Goal: Information Seeking & Learning: Learn about a topic

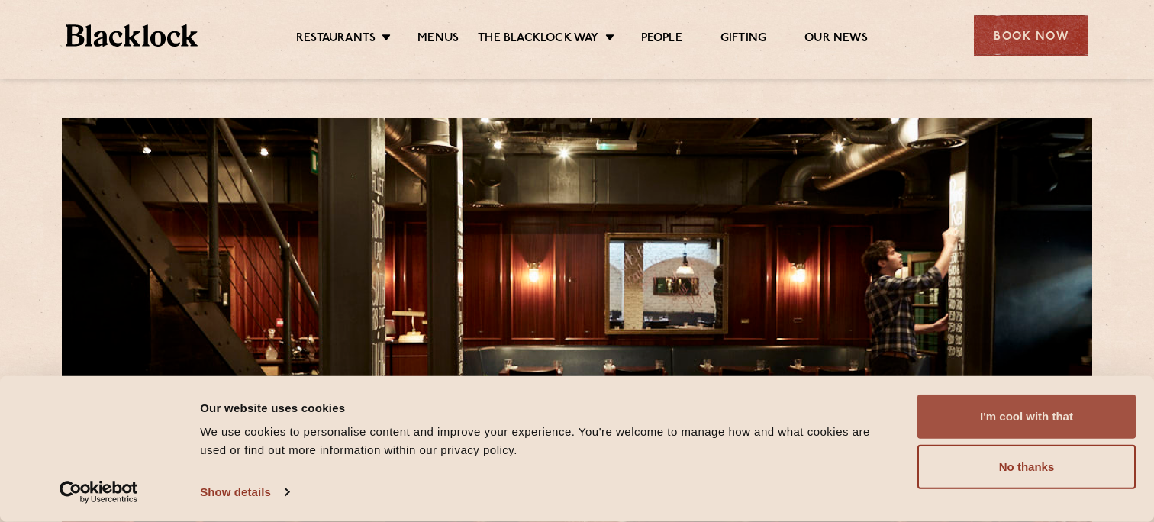
click at [978, 418] on button "I'm cool with that" at bounding box center [1027, 417] width 218 height 44
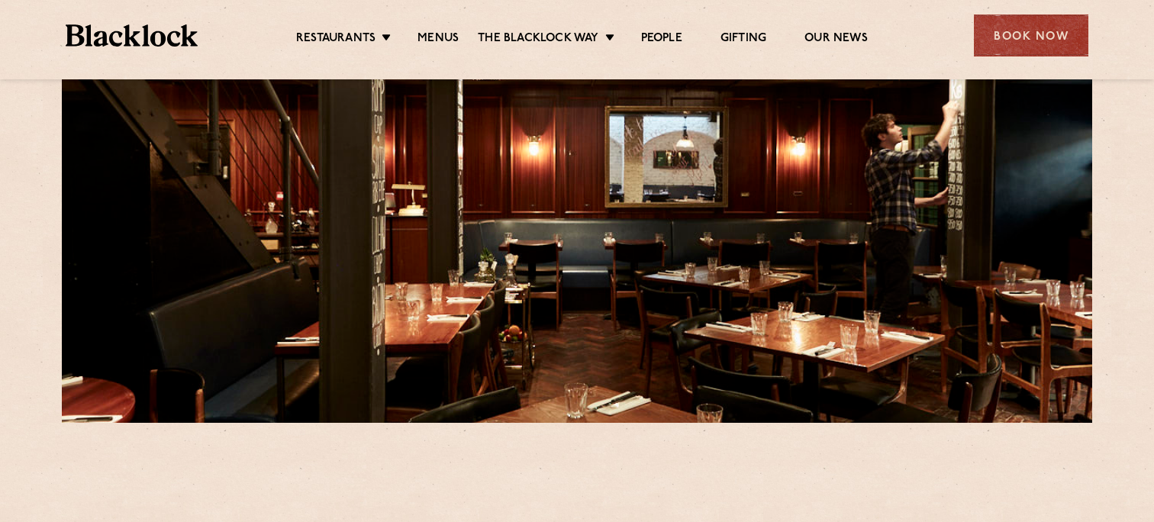
scroll to position [127, 0]
click at [429, 27] on ul "Restaurants Soho City Shoreditch Covent Garden Canary Wharf Manchester Birmingh…" at bounding box center [582, 36] width 769 height 24
click at [432, 37] on link "Menus" at bounding box center [438, 39] width 41 height 17
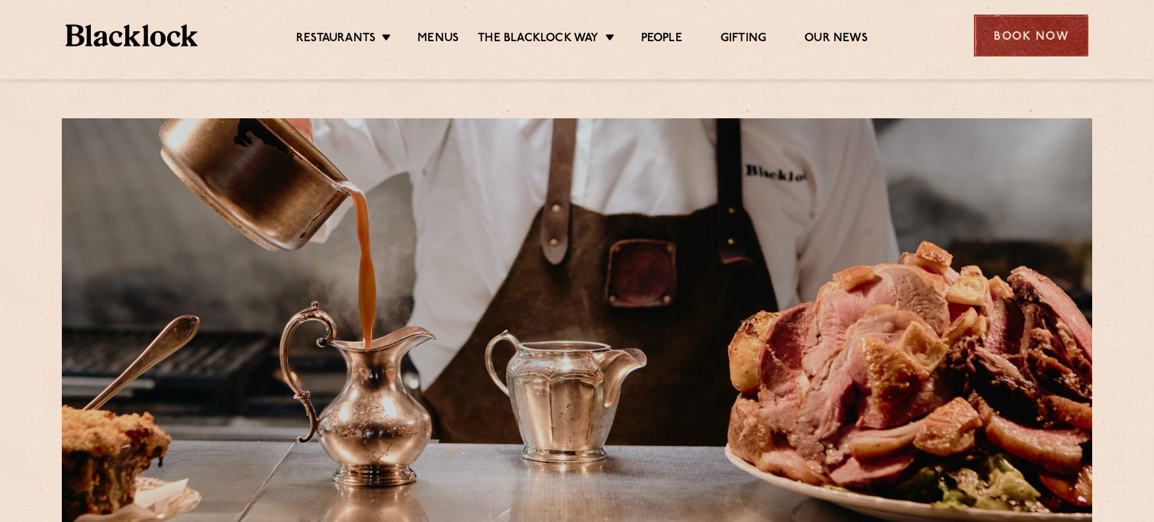
click at [1028, 38] on div "Book Now" at bounding box center [1031, 36] width 115 height 42
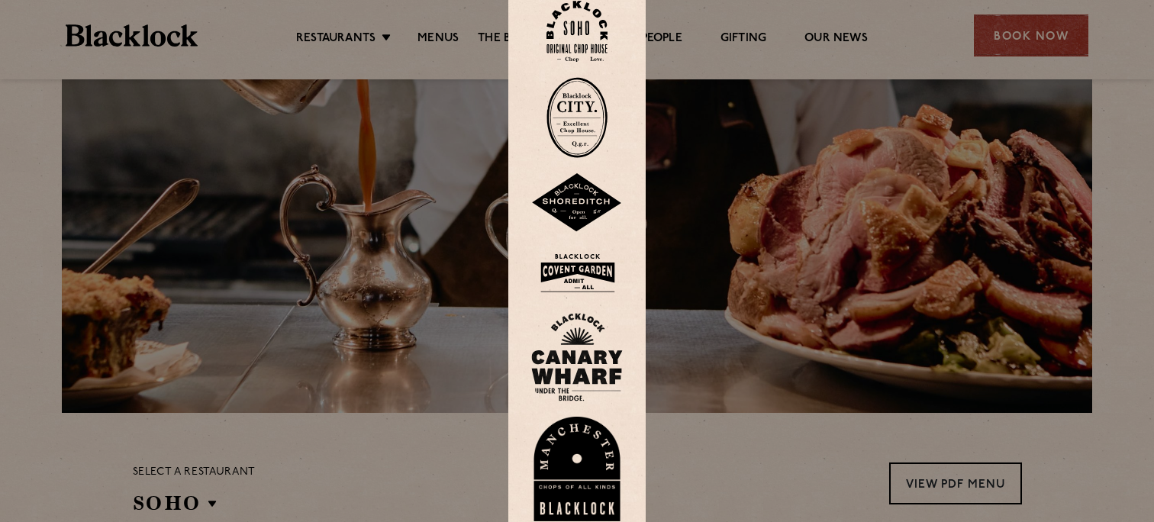
scroll to position [110, 0]
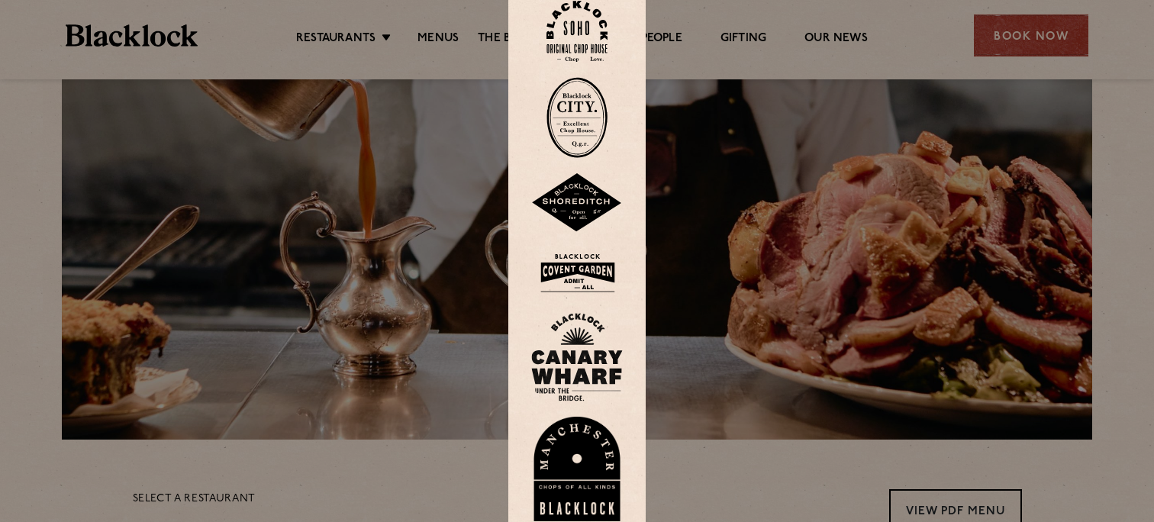
click at [579, 10] on img at bounding box center [577, 32] width 61 height 62
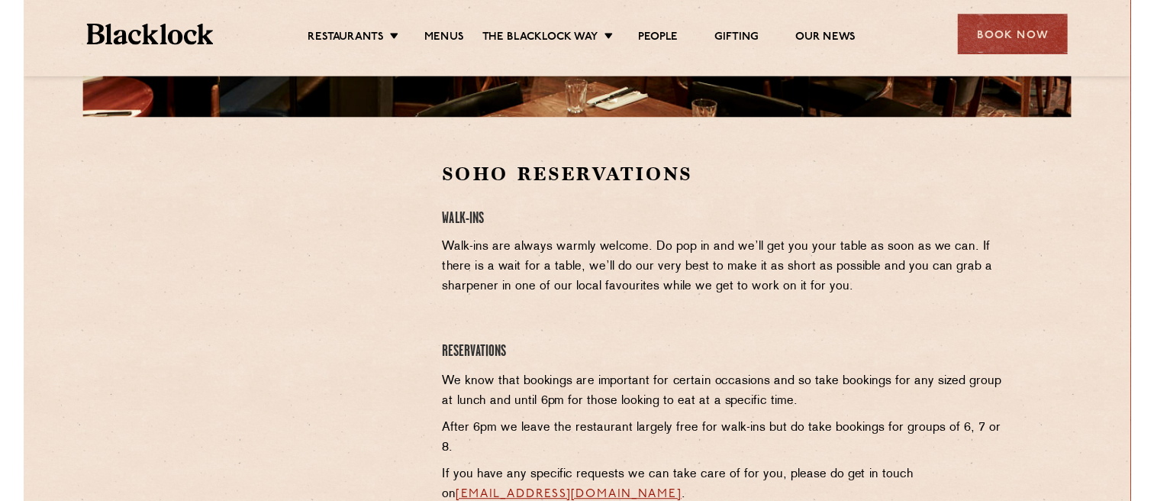
scroll to position [389, 0]
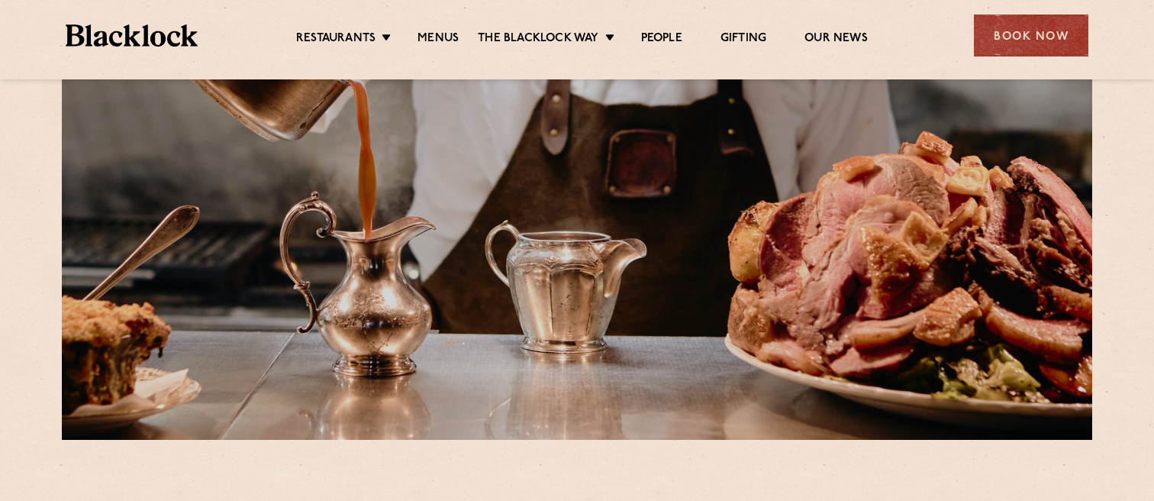
click at [343, 30] on ul "Restaurants Soho City Shoreditch Covent Garden Canary Wharf Manchester Birmingh…" at bounding box center [582, 36] width 769 height 24
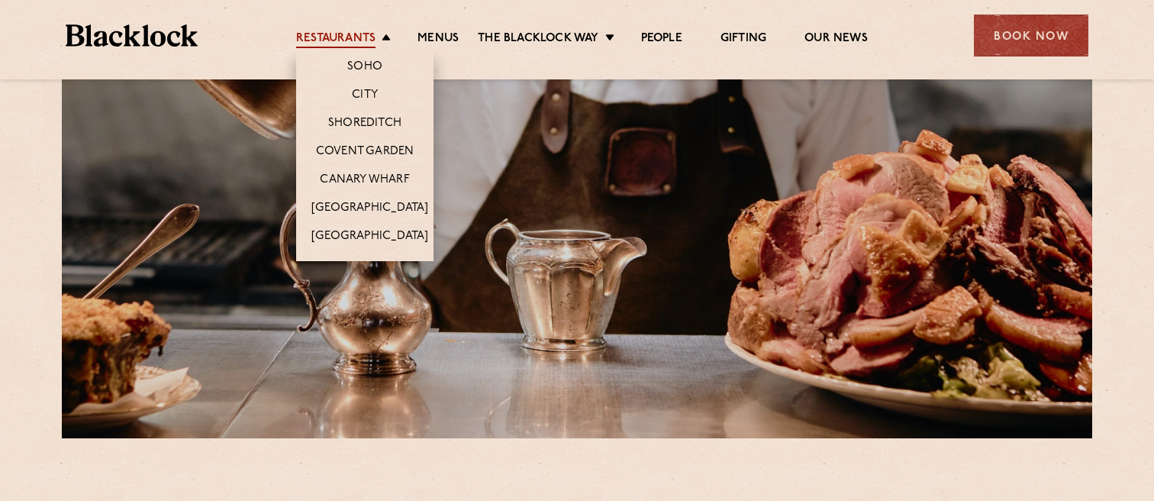
click at [343, 34] on link "Restaurants" at bounding box center [335, 39] width 79 height 17
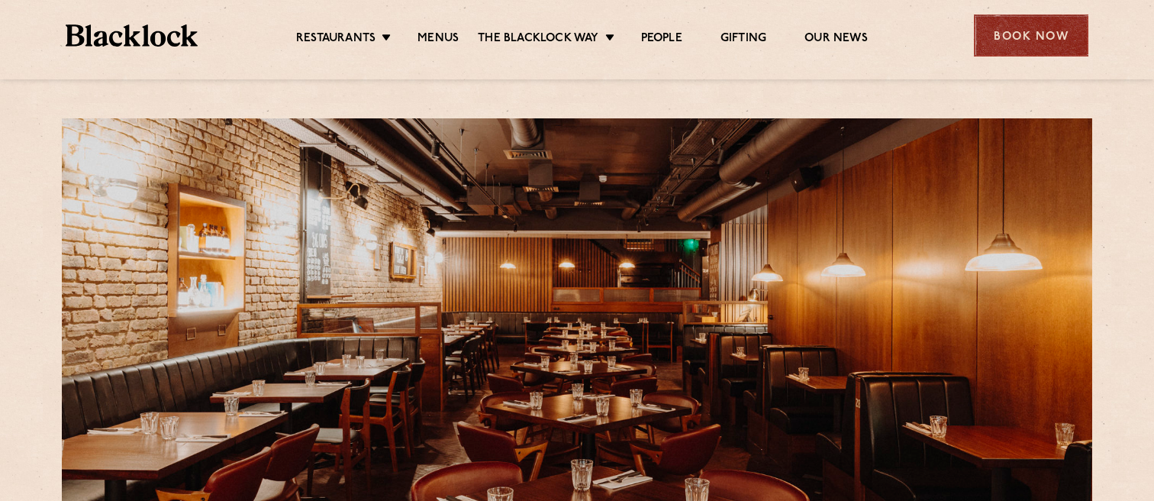
click at [1023, 46] on div "Book Now" at bounding box center [1031, 36] width 115 height 42
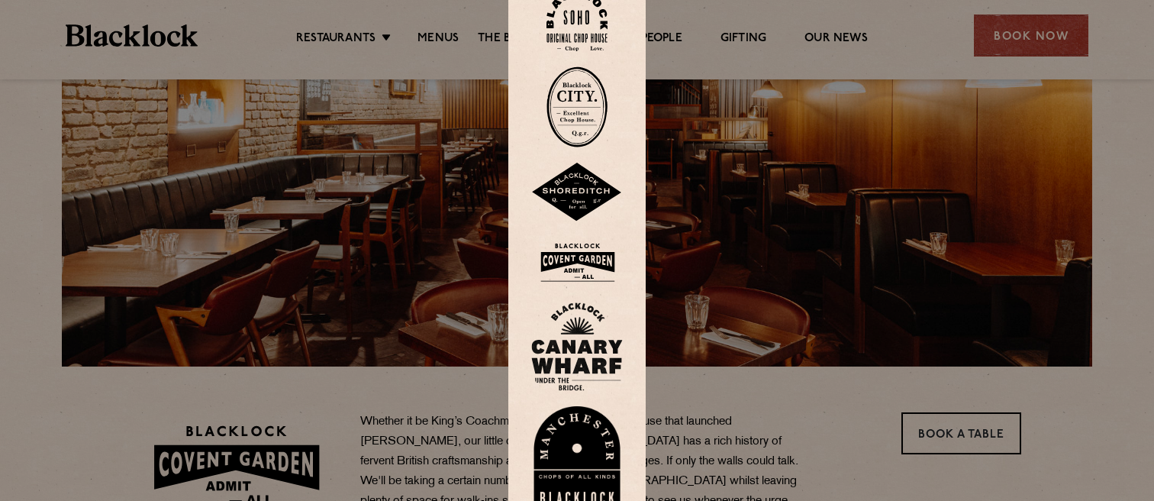
scroll to position [199, 0]
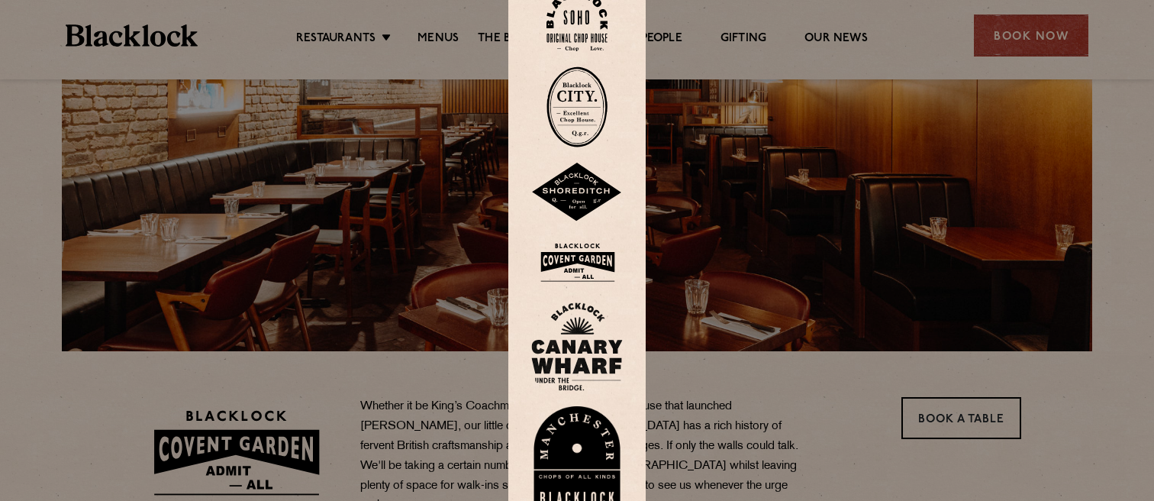
click at [579, 262] on img at bounding box center [577, 262] width 92 height 50
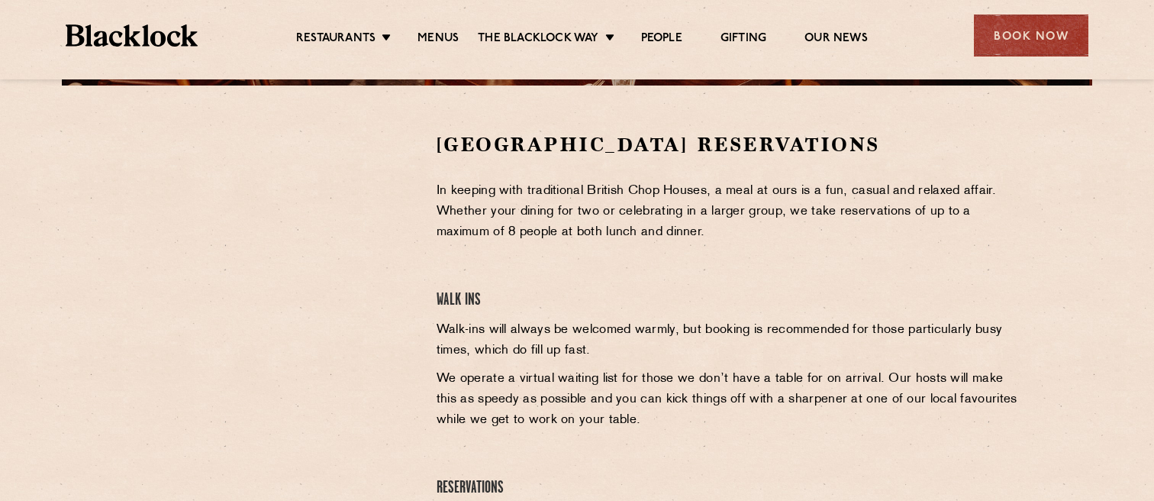
scroll to position [465, 0]
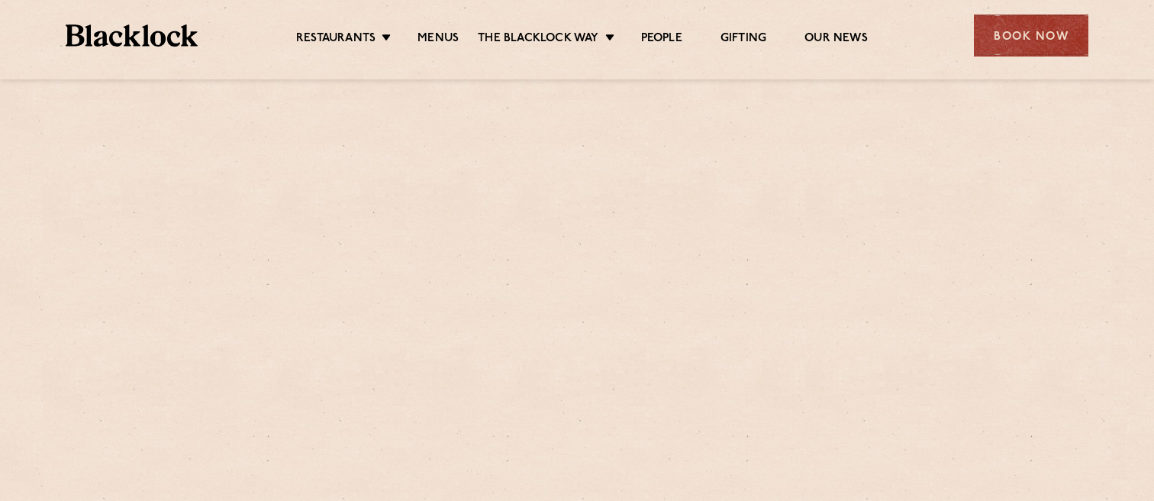
click at [343, 2] on div "Restaurants Soho City Shoreditch Covent Garden Canary Wharf Manchester Birmingh…" at bounding box center [577, 34] width 1069 height 68
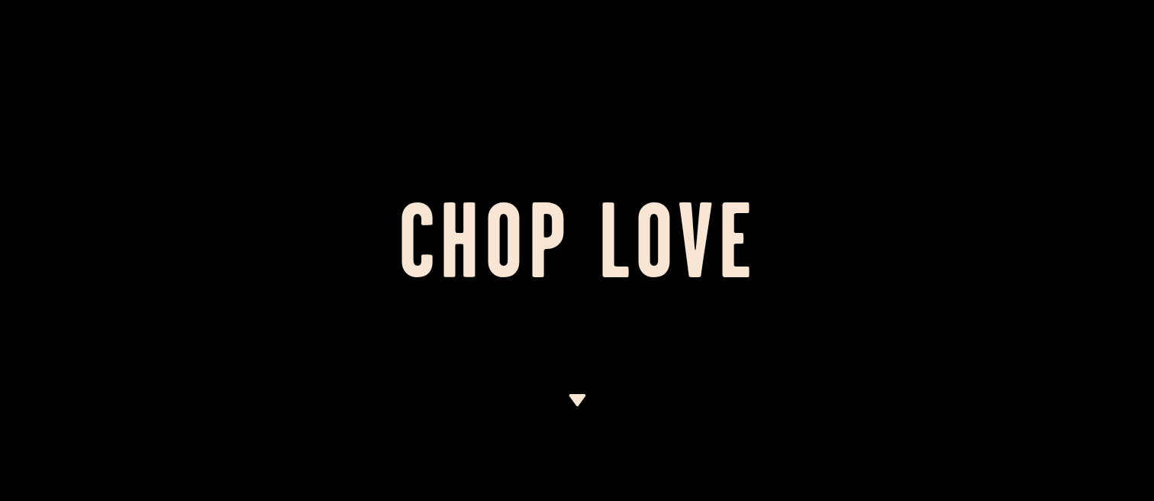
click at [583, 404] on img at bounding box center [577, 400] width 19 height 12
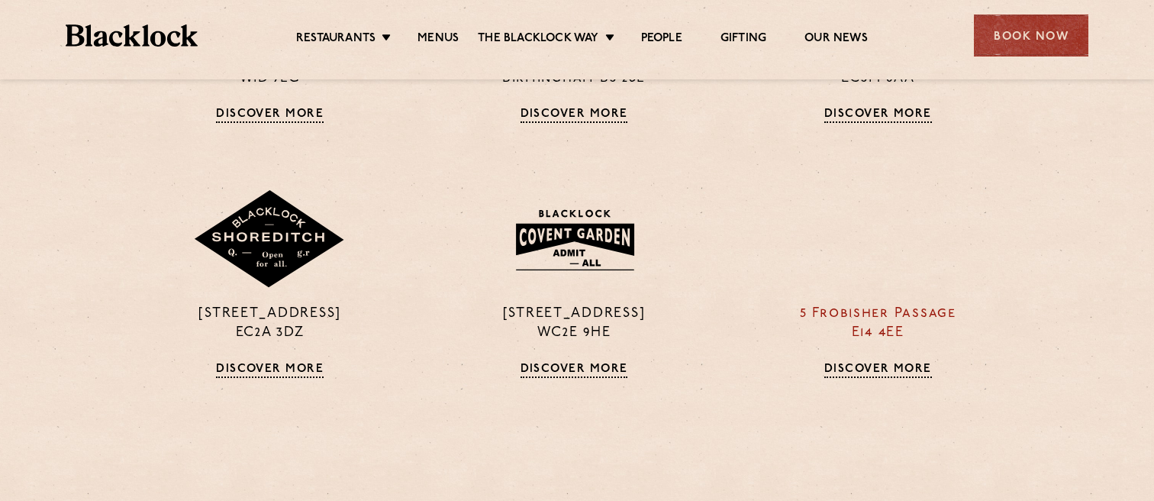
scroll to position [1178, 3]
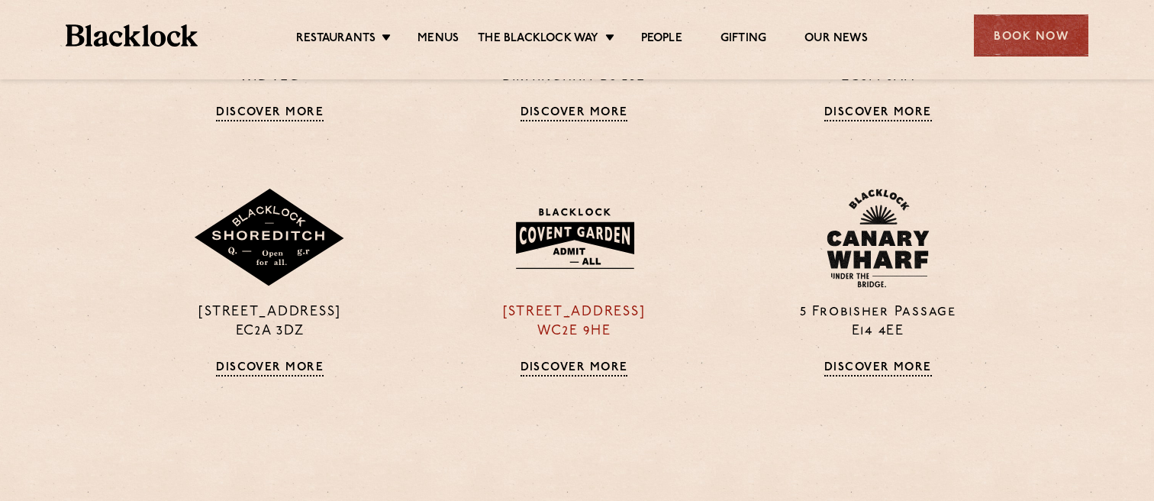
click at [592, 270] on img at bounding box center [574, 238] width 147 height 79
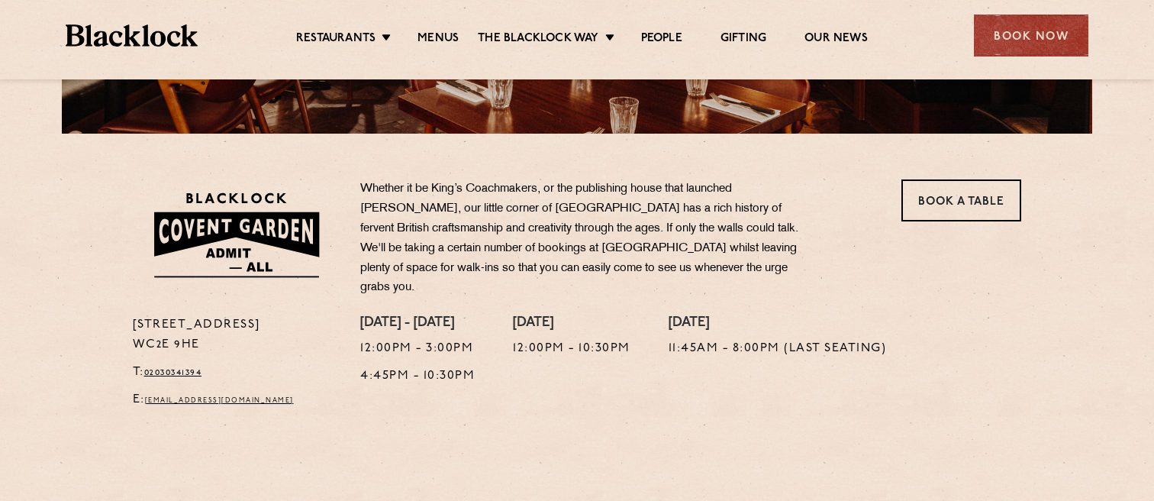
scroll to position [426, 0]
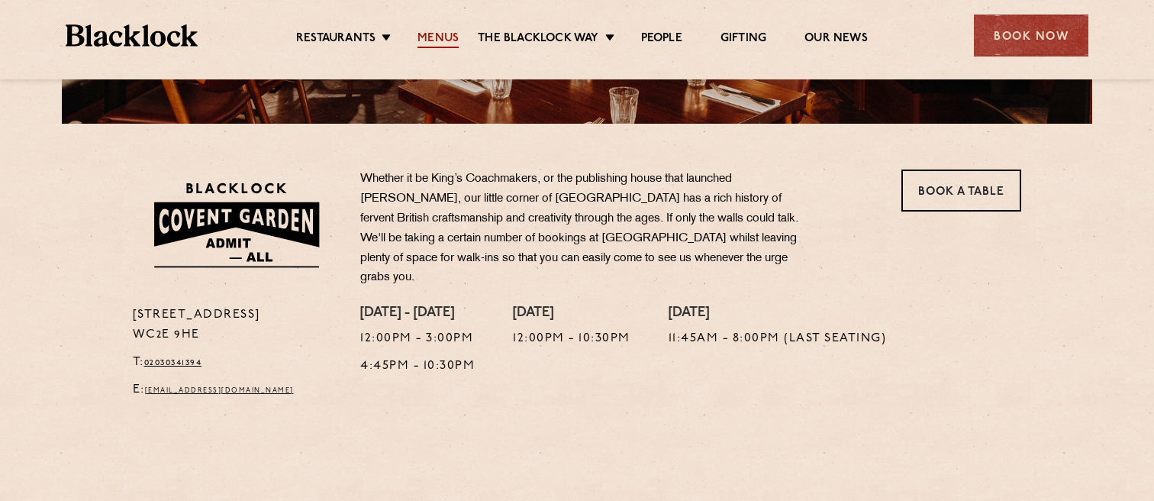
click at [420, 43] on link "Menus" at bounding box center [438, 39] width 41 height 17
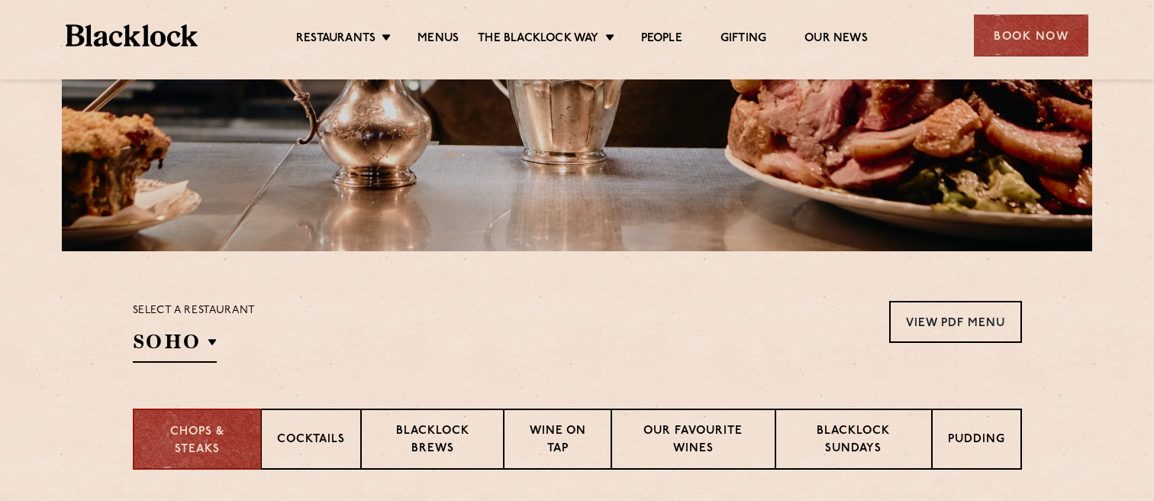
scroll to position [506, 0]
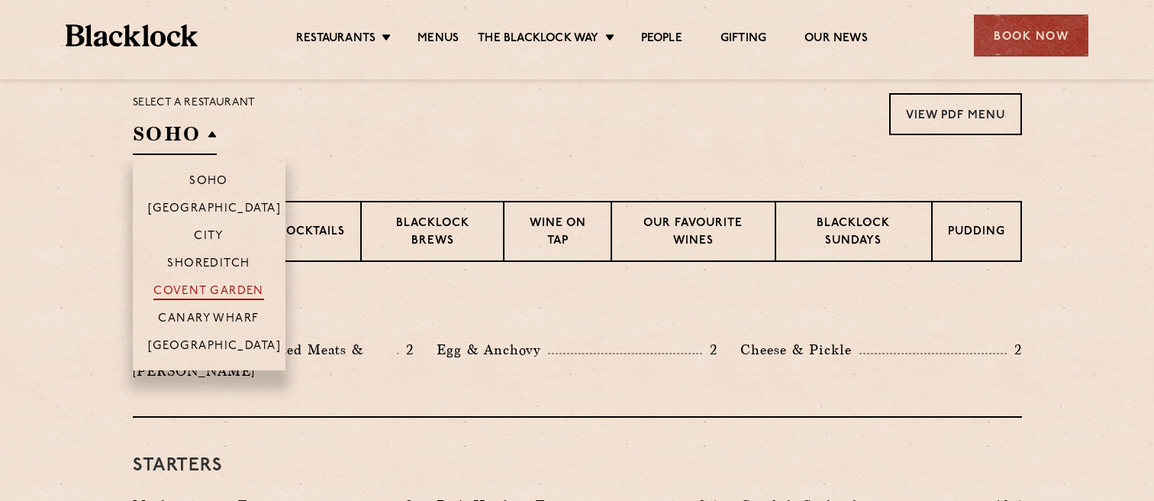
click at [192, 285] on p "Covent Garden" at bounding box center [208, 292] width 111 height 15
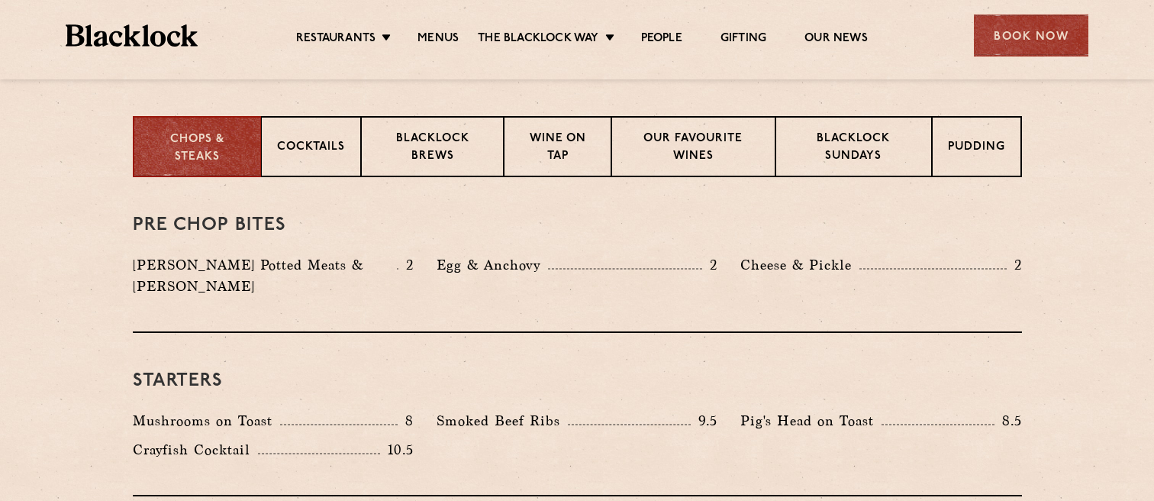
scroll to position [334, 0]
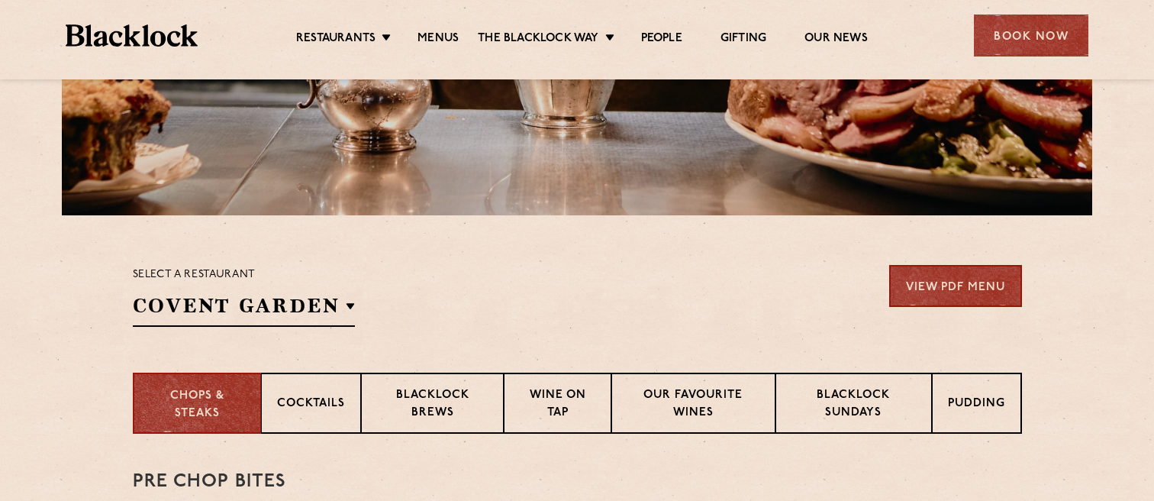
click at [939, 282] on link "View PDF Menu" at bounding box center [955, 286] width 133 height 42
click at [435, 37] on link "Menus" at bounding box center [438, 39] width 41 height 17
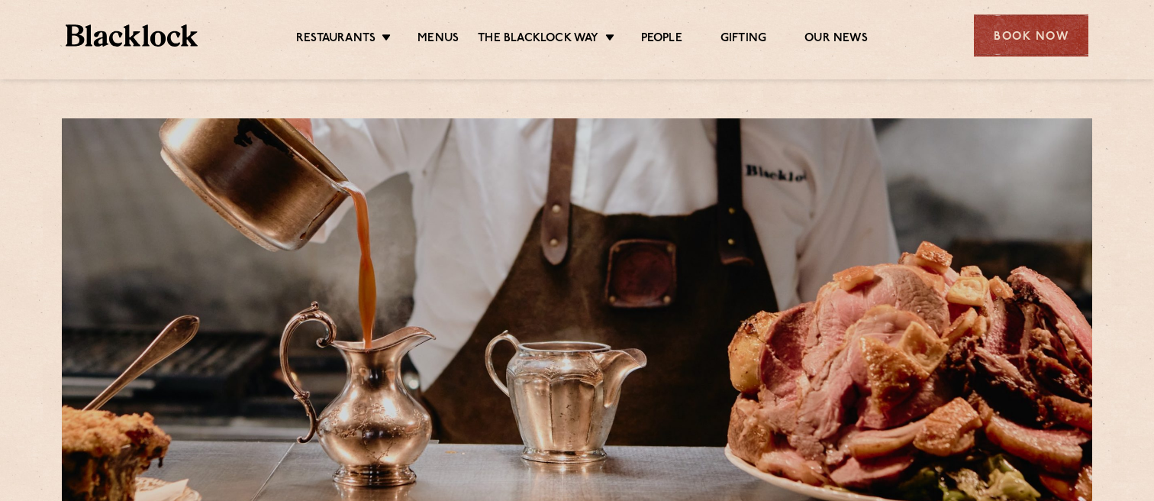
click at [441, 50] on div "Restaurants Soho City Shoreditch Covent Garden Canary Wharf Manchester Birmingh…" at bounding box center [577, 34] width 1069 height 68
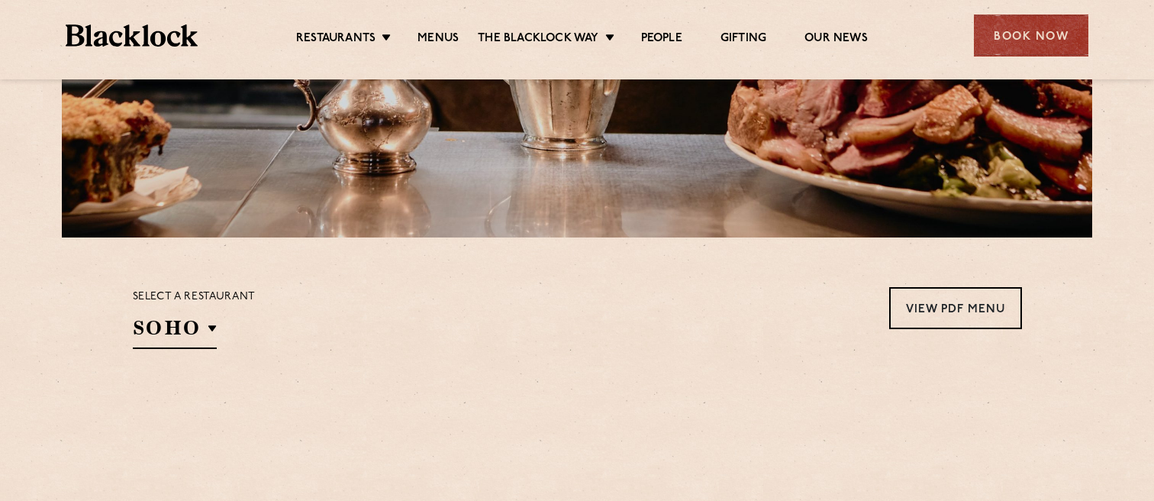
scroll to position [398, 0]
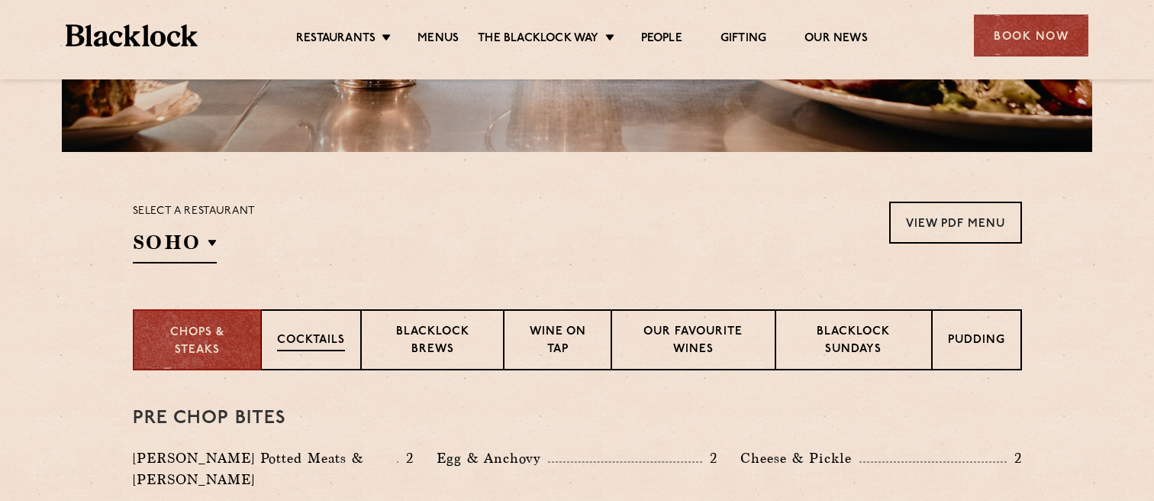
click at [332, 361] on div "Cocktails" at bounding box center [311, 339] width 100 height 61
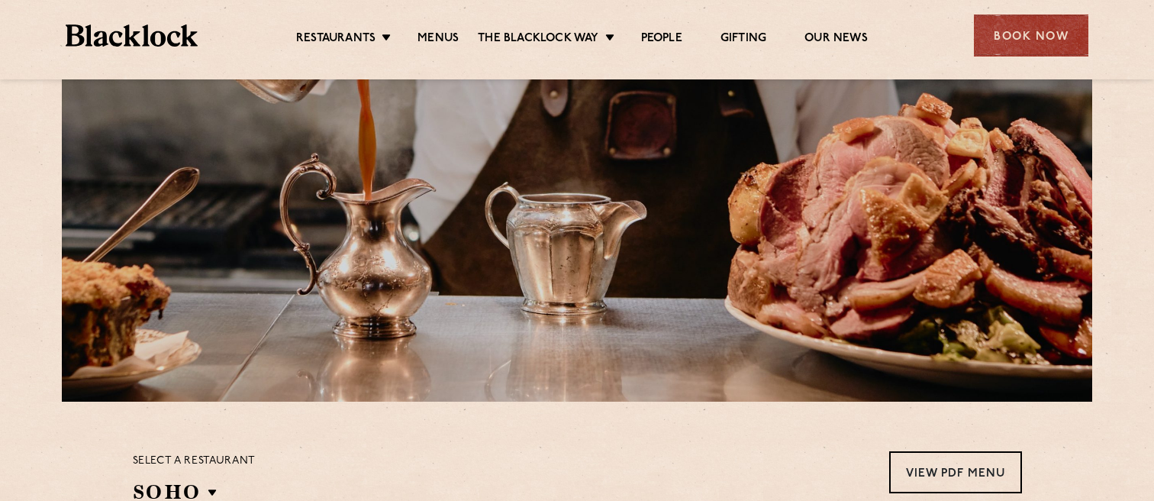
scroll to position [28, 0]
